Goal: Check status: Check status

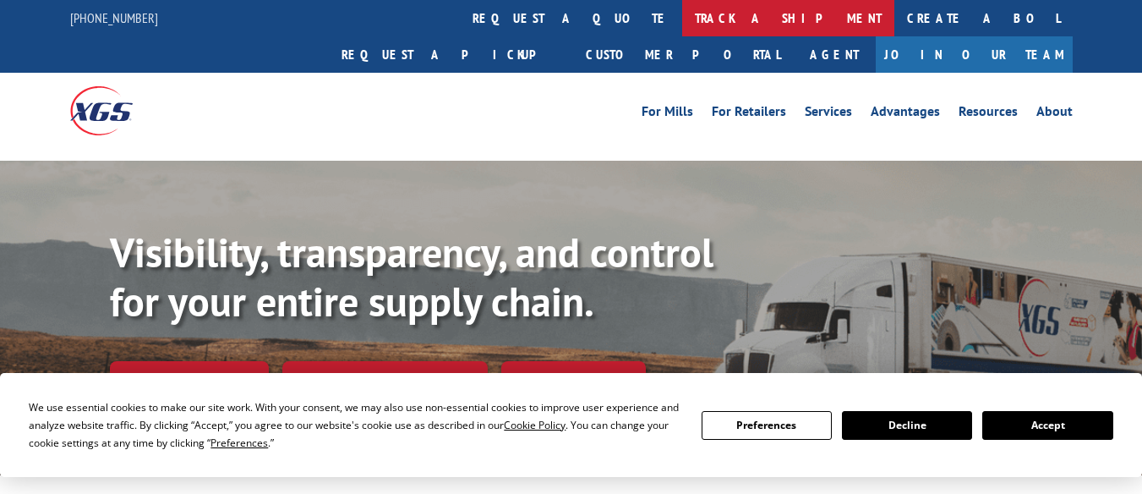
click at [682, 22] on link "track a shipment" at bounding box center [788, 18] width 212 height 36
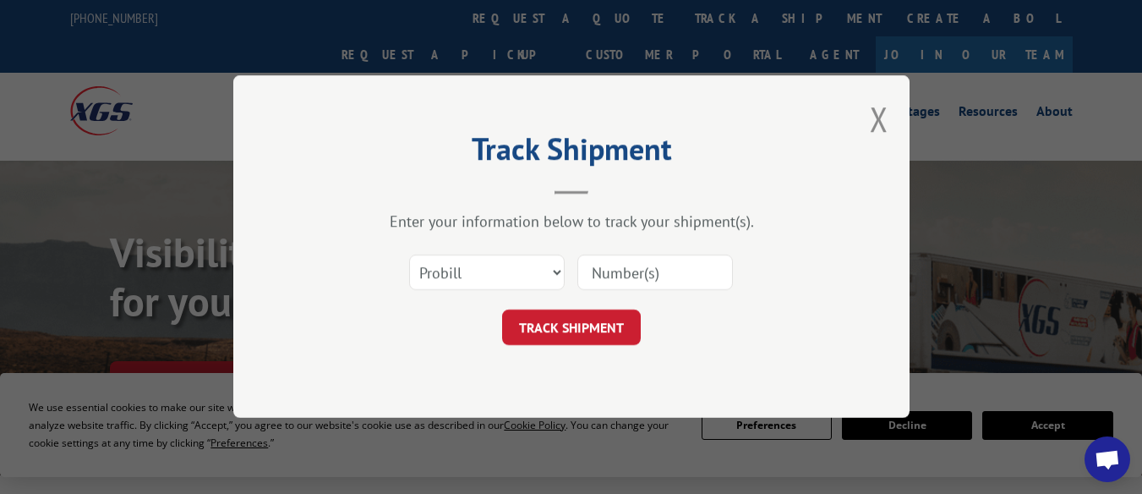
click at [649, 283] on input at bounding box center [656, 273] width 156 height 36
type input "6020318"
click at [605, 339] on button "TRACK SHIPMENT" at bounding box center [571, 328] width 139 height 36
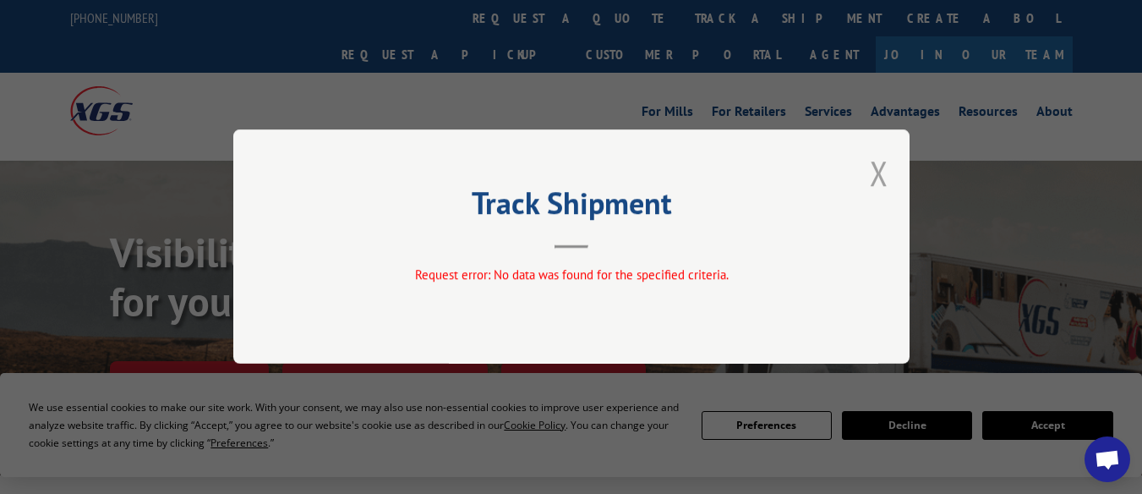
click at [882, 175] on button "Close modal" at bounding box center [879, 173] width 19 height 45
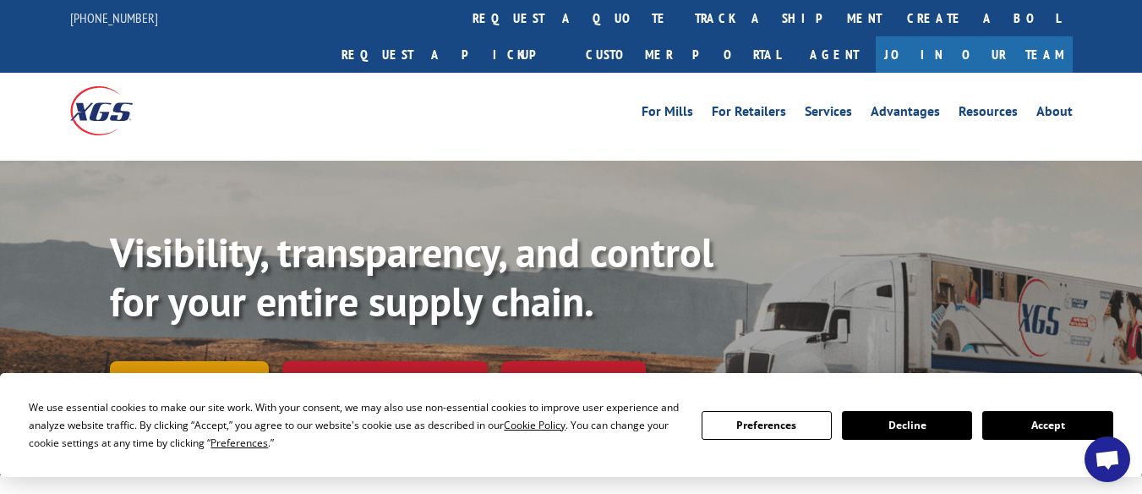
click at [236, 361] on link "Track shipment" at bounding box center [189, 379] width 159 height 36
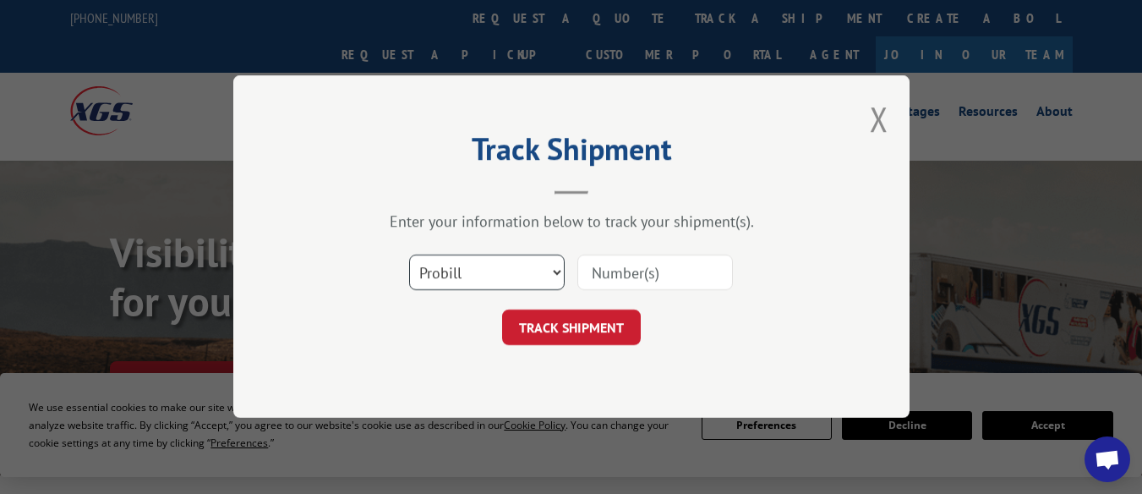
click at [496, 276] on select "Select category... Probill BOL PO" at bounding box center [487, 273] width 156 height 36
select select "bol"
click at [409, 255] on select "Select category... Probill BOL PO" at bounding box center [487, 273] width 156 height 36
click at [633, 277] on input at bounding box center [656, 273] width 156 height 36
type input "6020318"
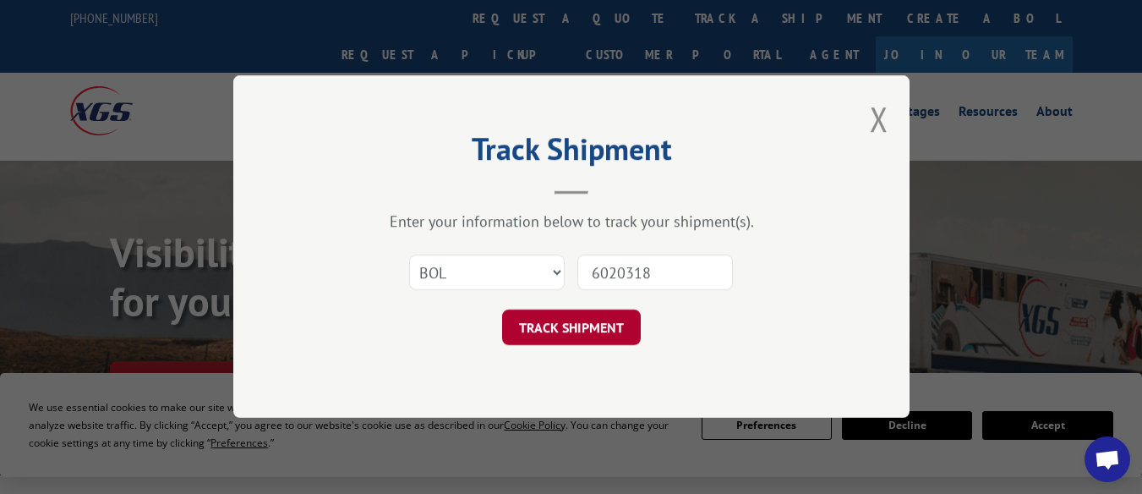
click at [586, 332] on button "TRACK SHIPMENT" at bounding box center [571, 328] width 139 height 36
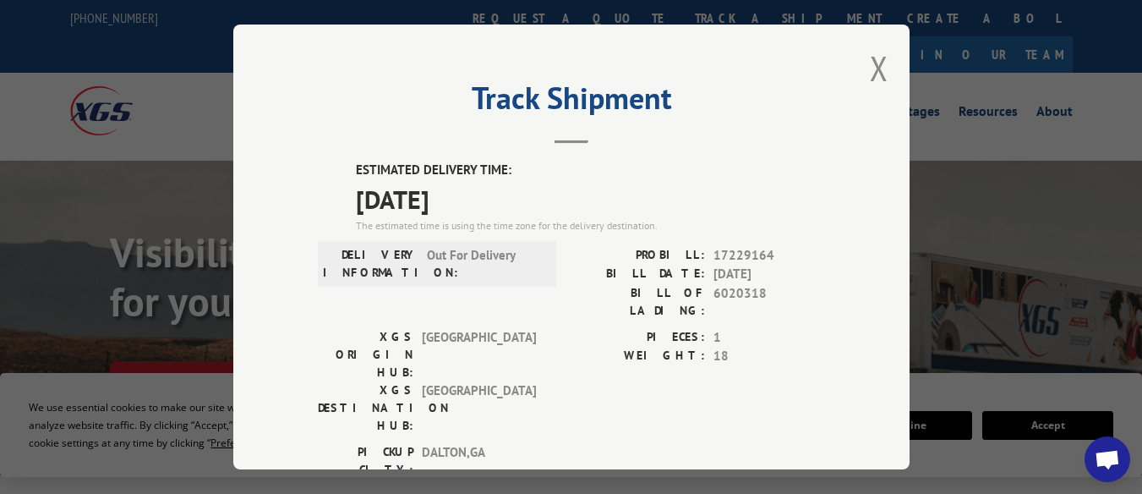
scroll to position [305, 0]
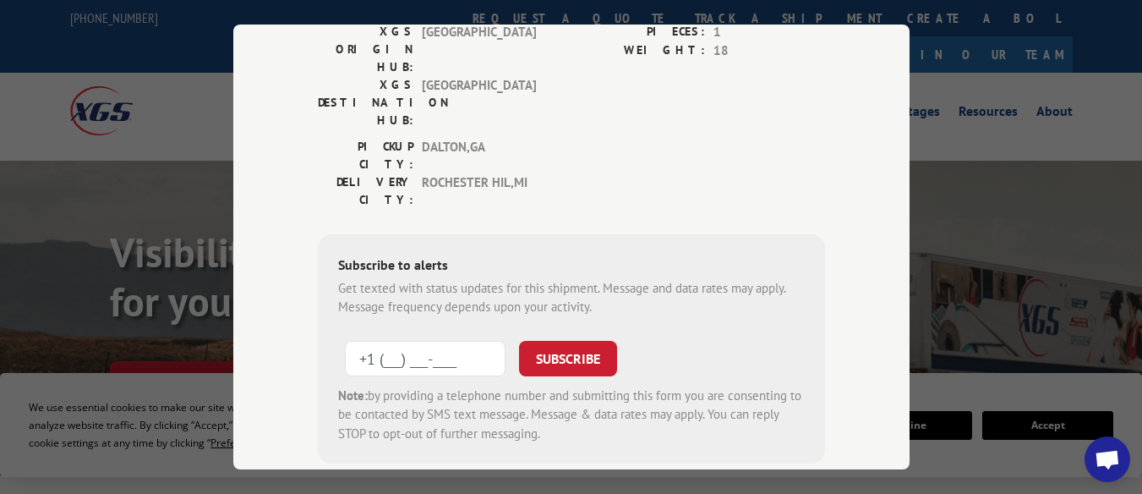
click at [442, 341] on input "+1 (___) ___-____" at bounding box center [425, 359] width 161 height 36
type input "[PHONE_NUMBER]"
click at [575, 341] on button "SUBSCRIBE" at bounding box center [568, 359] width 98 height 36
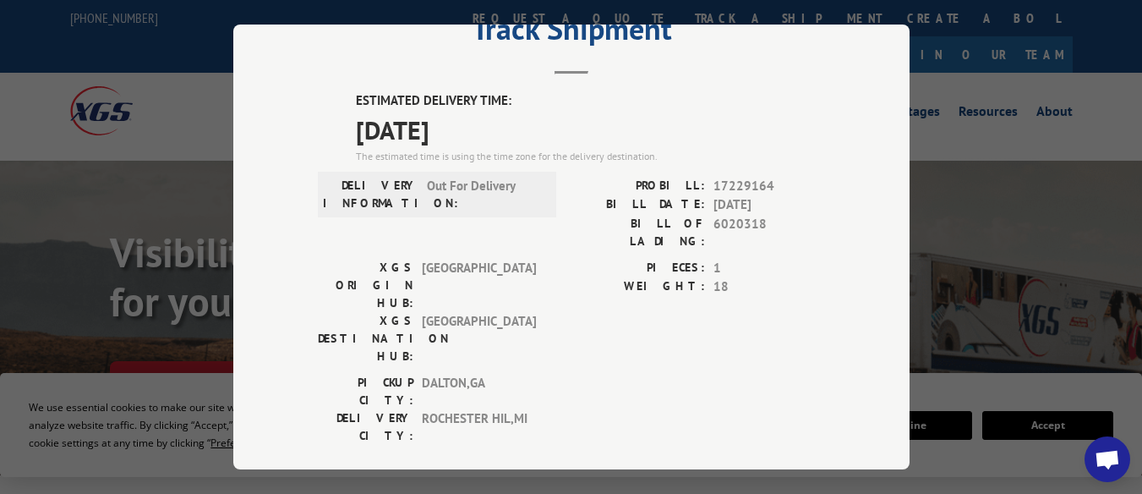
scroll to position [0, 0]
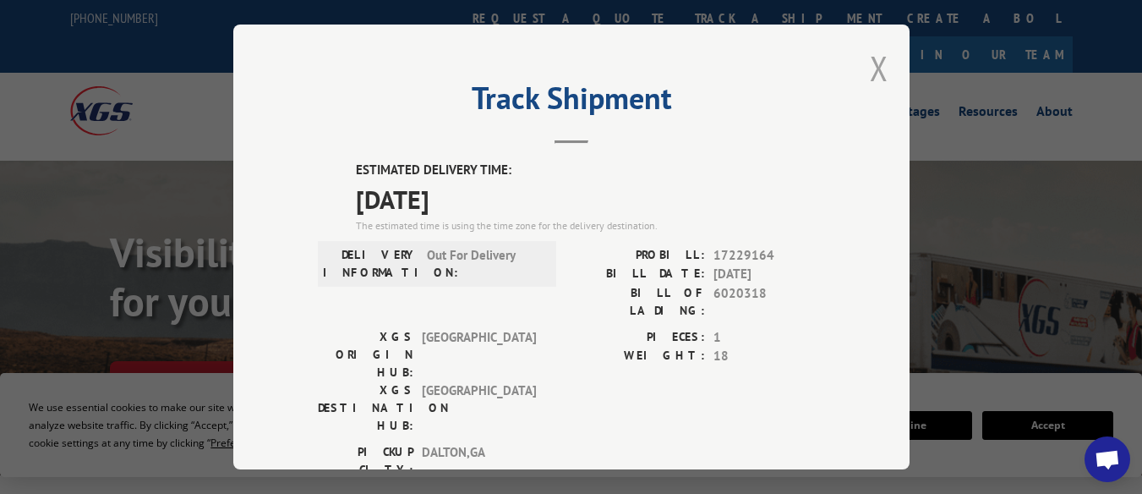
click at [871, 68] on button "Close modal" at bounding box center [879, 68] width 19 height 45
